Goal: Information Seeking & Learning: Learn about a topic

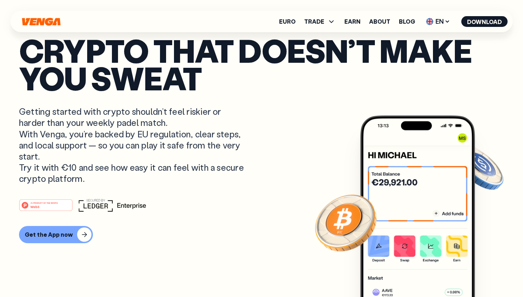
click at [407, 16] on ul "Euro TRADE Buy Sell Swap Exchange Earn About Blog EN English - EN Español - ES …" at bounding box center [393, 21] width 228 height 11
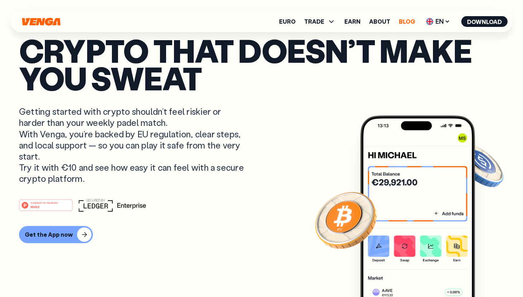
click at [408, 21] on link "Blog" at bounding box center [407, 22] width 16 height 6
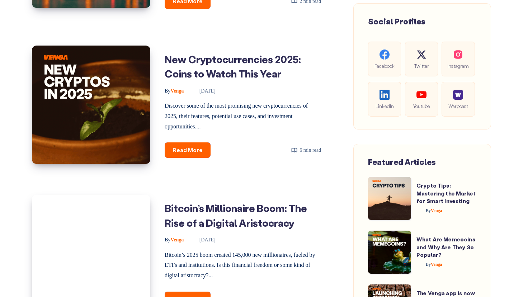
scroll to position [440, 0]
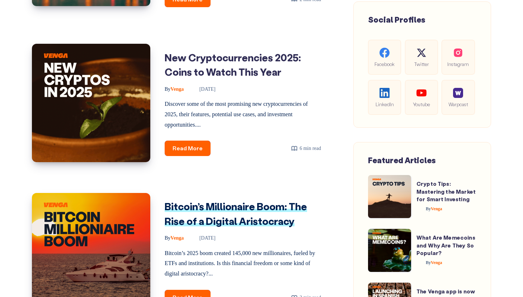
click at [234, 224] on link "Bitcoin’s Millionaire Boom: The Rise of a Digital Aristocracy" at bounding box center [236, 214] width 142 height 28
